Goal: Find specific page/section: Find specific page/section

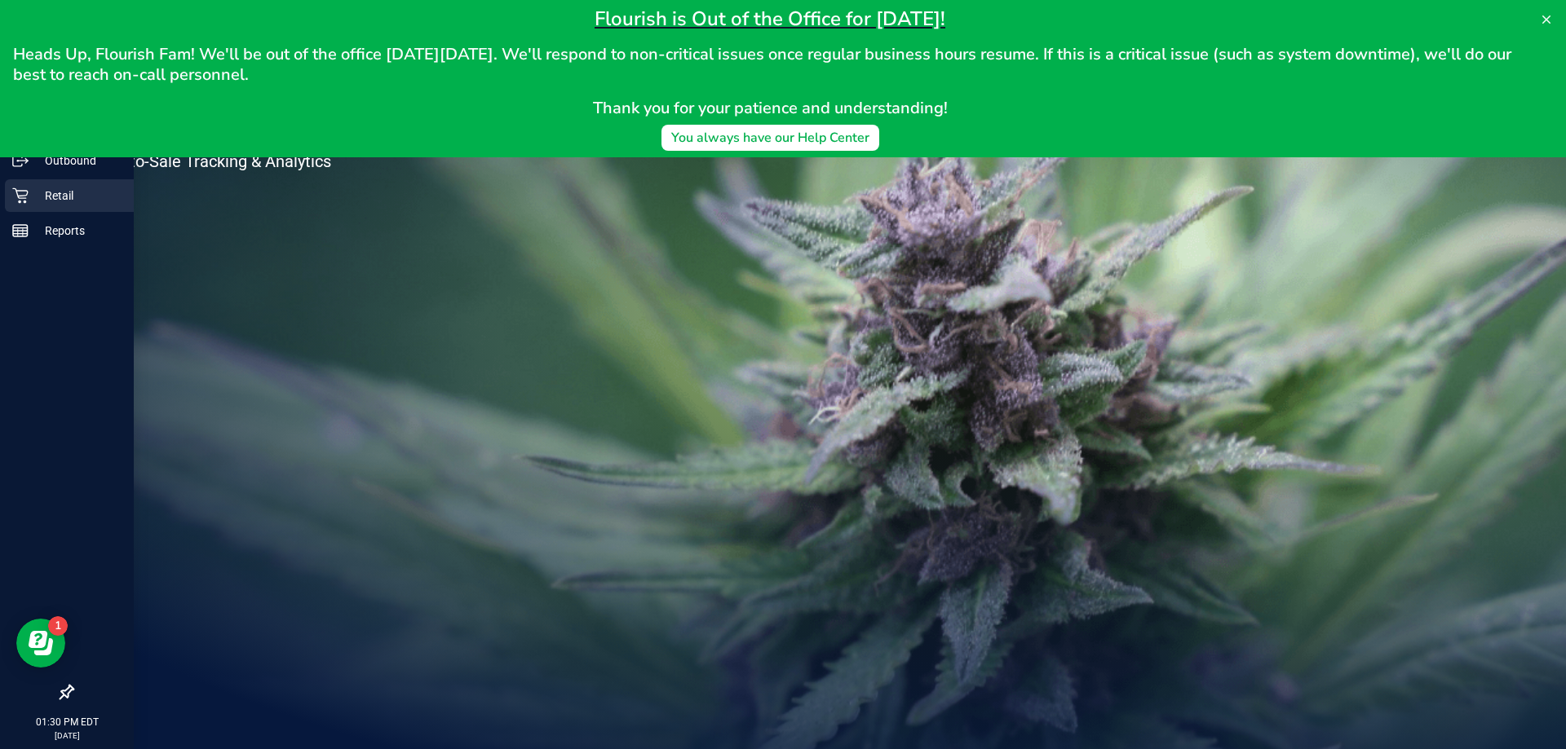
click at [40, 196] on p "Retail" at bounding box center [78, 196] width 98 height 20
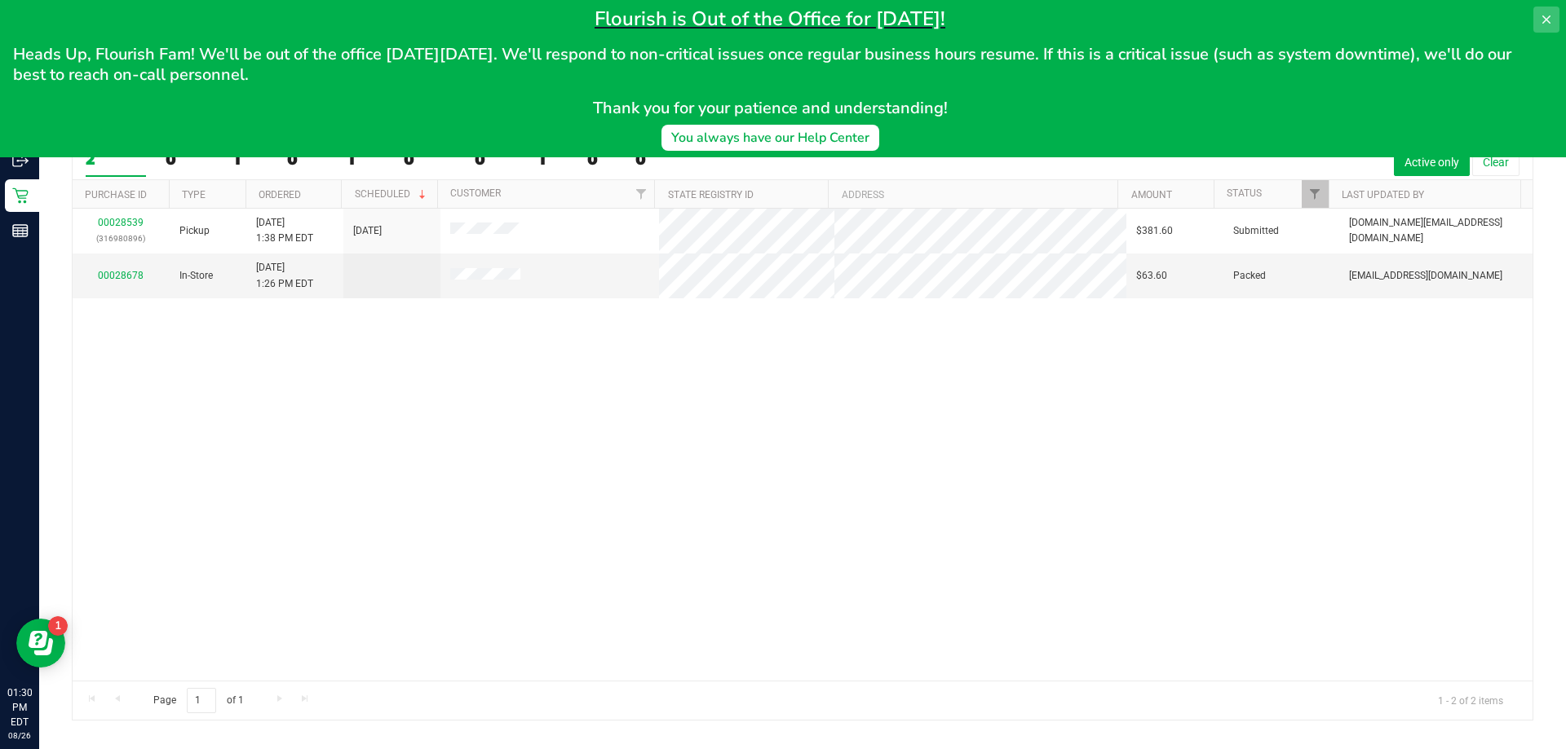
click at [1547, 15] on icon at bounding box center [1546, 19] width 13 height 13
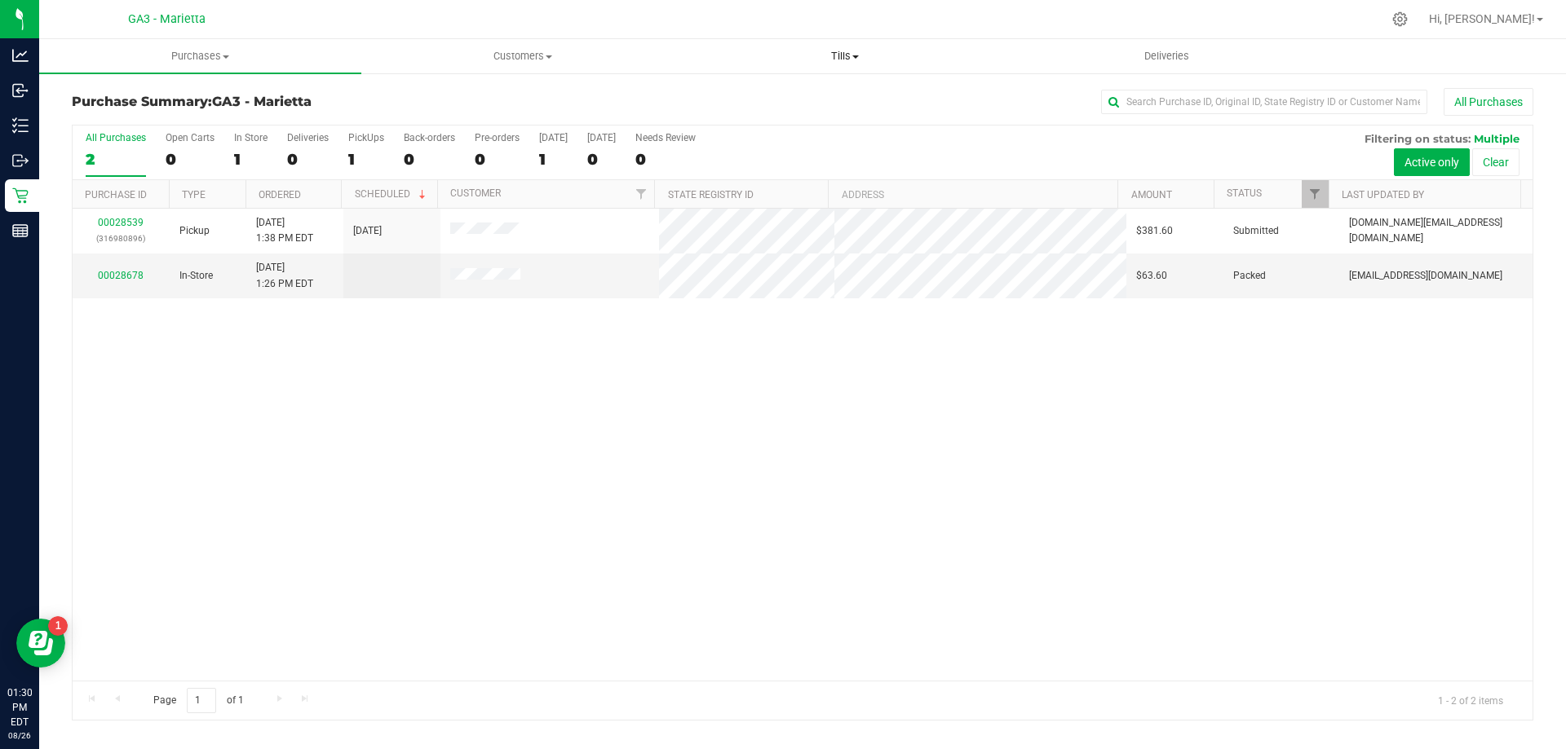
click at [832, 53] on span "Tills" at bounding box center [844, 56] width 320 height 15
click at [794, 95] on li "Manage tills" at bounding box center [844, 99] width 322 height 20
